Goal: Information Seeking & Learning: Find specific fact

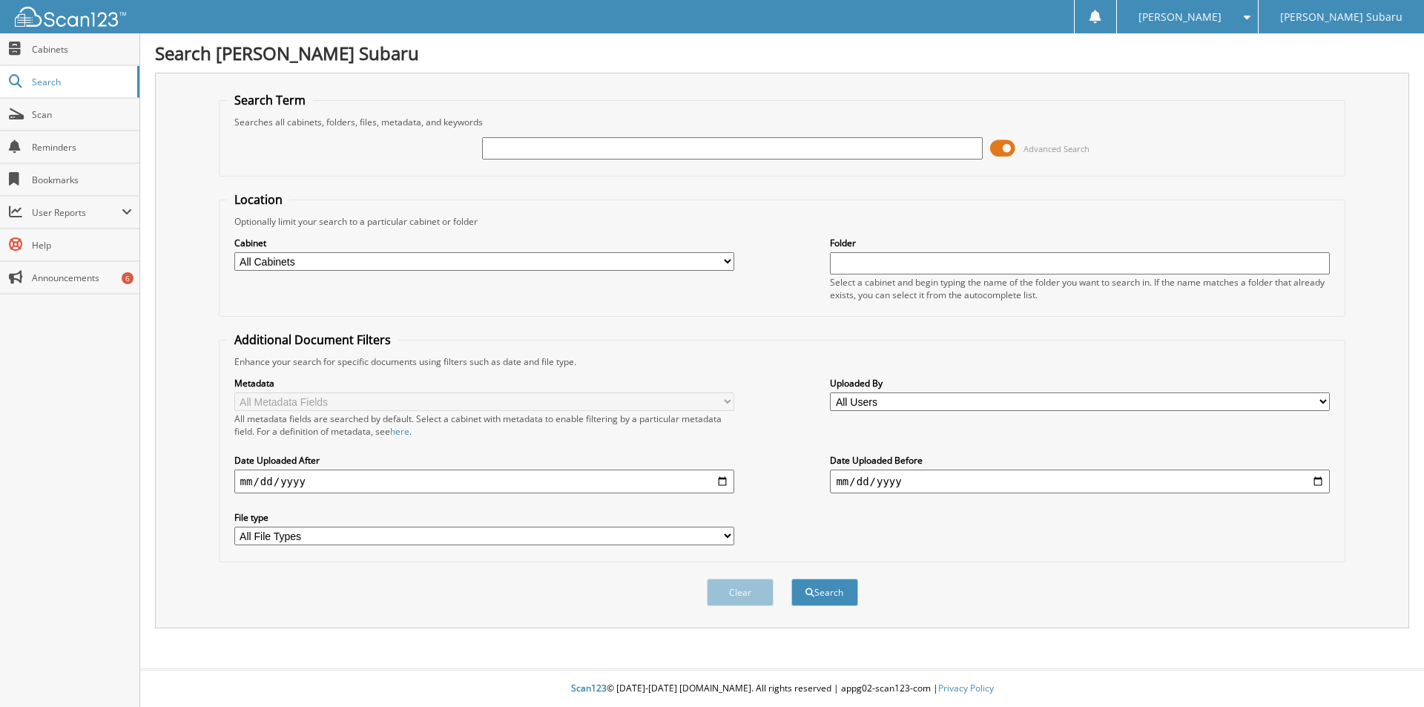
click at [503, 149] on input "text" at bounding box center [732, 148] width 500 height 22
type input "89138"
click at [791, 578] on button "Search" at bounding box center [824, 591] width 67 height 27
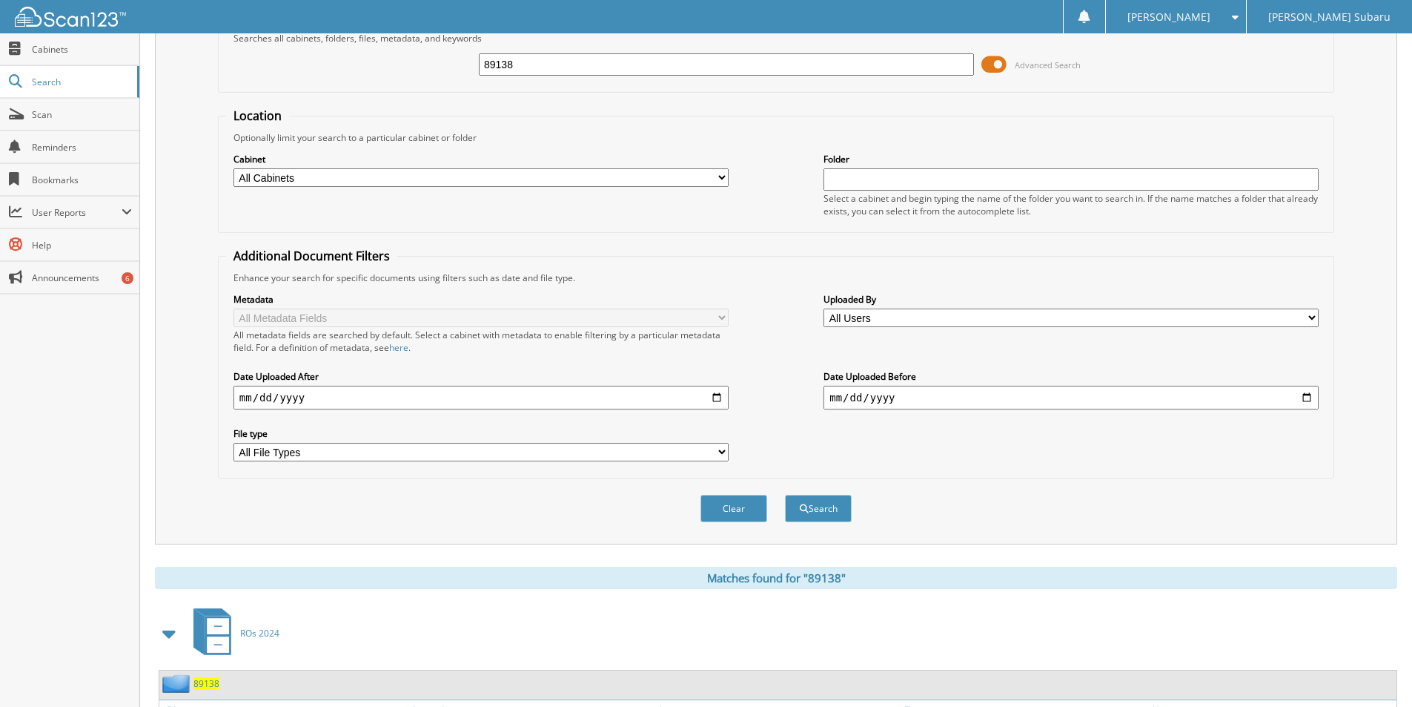
scroll to position [217, 0]
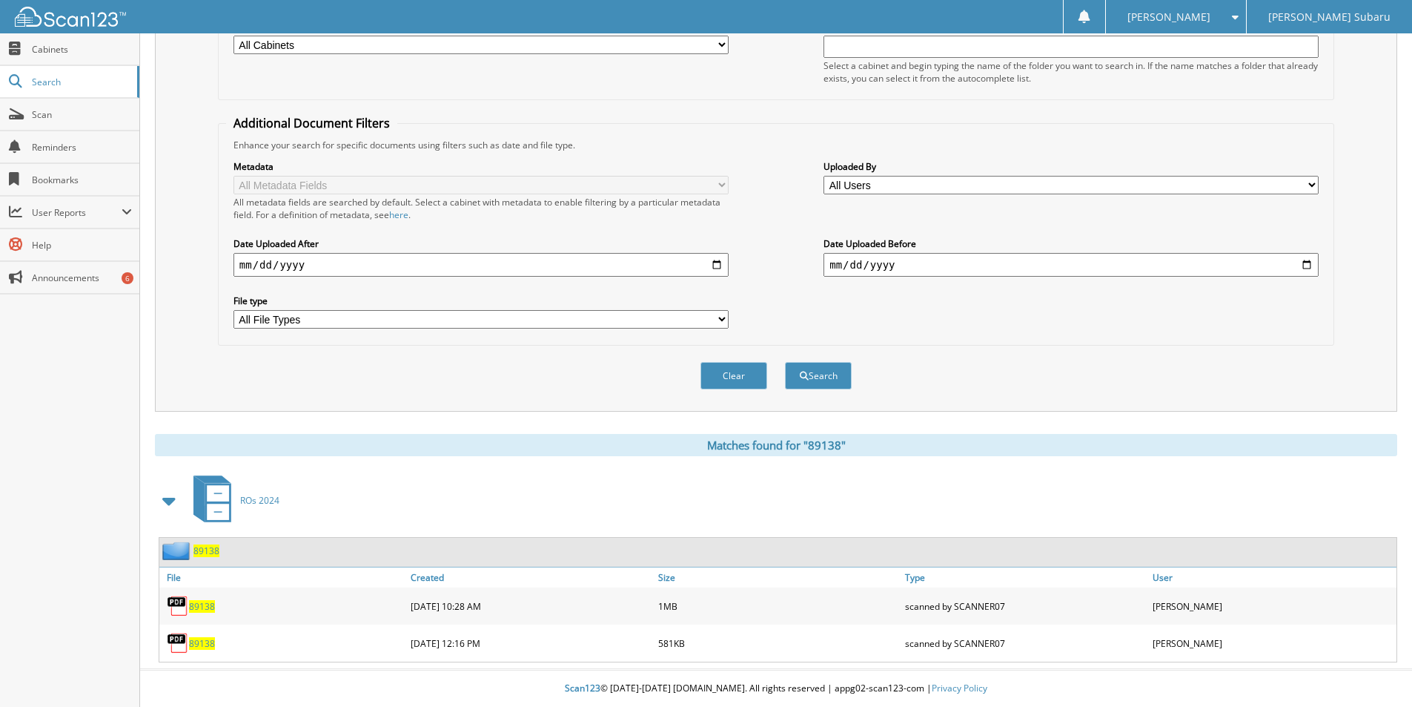
click at [205, 605] on span "89138" at bounding box center [202, 606] width 26 height 13
